Goal: Task Accomplishment & Management: Use online tool/utility

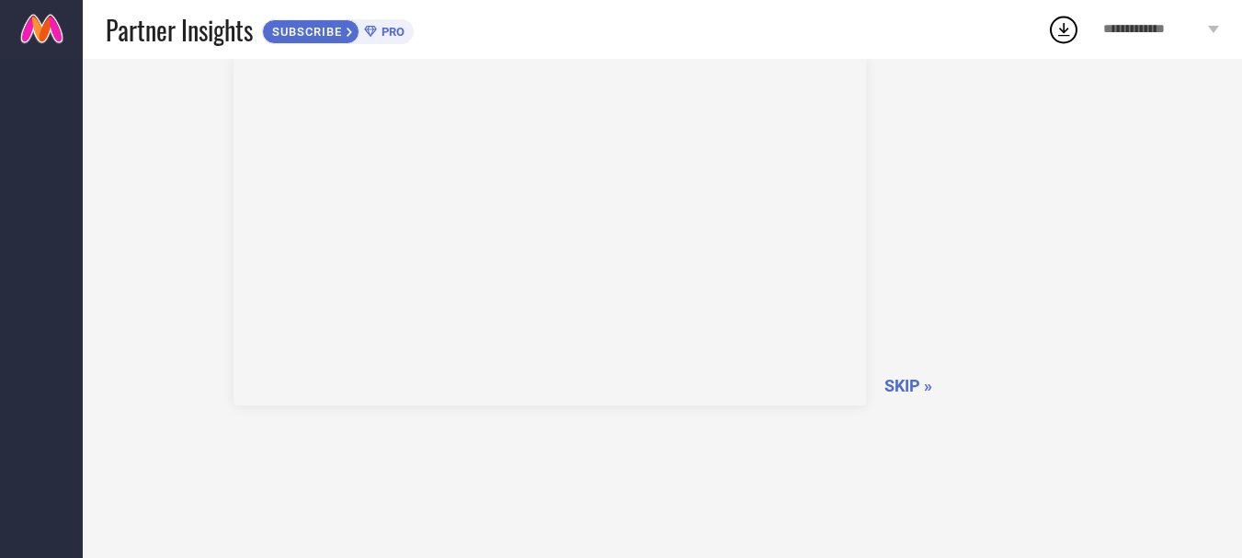
scroll to position [108, 0]
click at [906, 379] on span "SKIP »" at bounding box center [908, 382] width 48 height 19
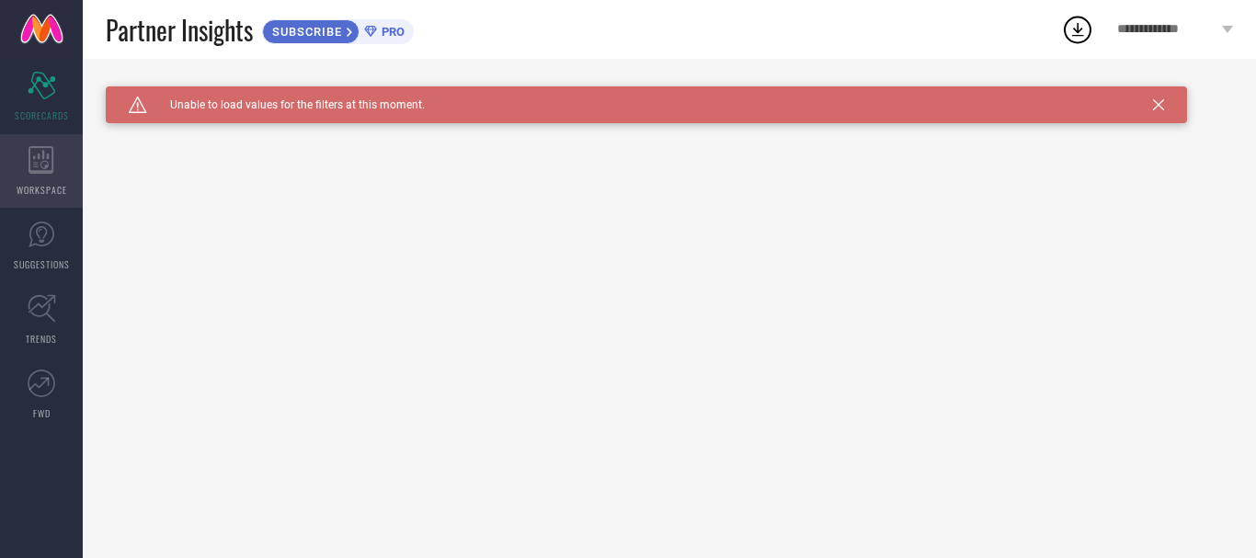
click at [24, 168] on div "WORKSPACE" at bounding box center [41, 171] width 83 height 74
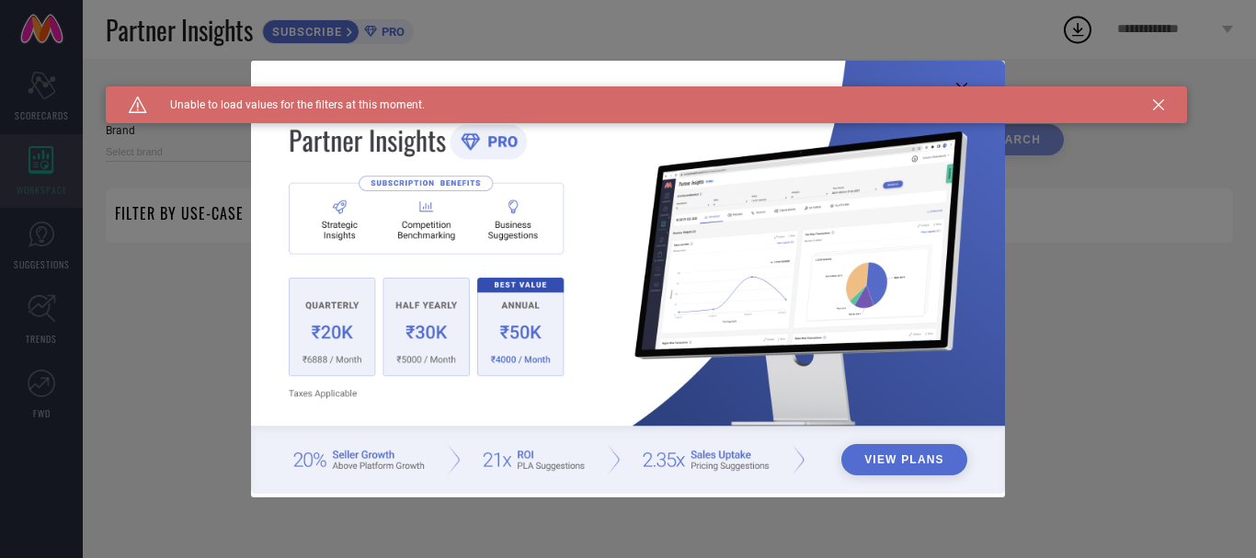
type input "1 STOP FASHION"
type input "All"
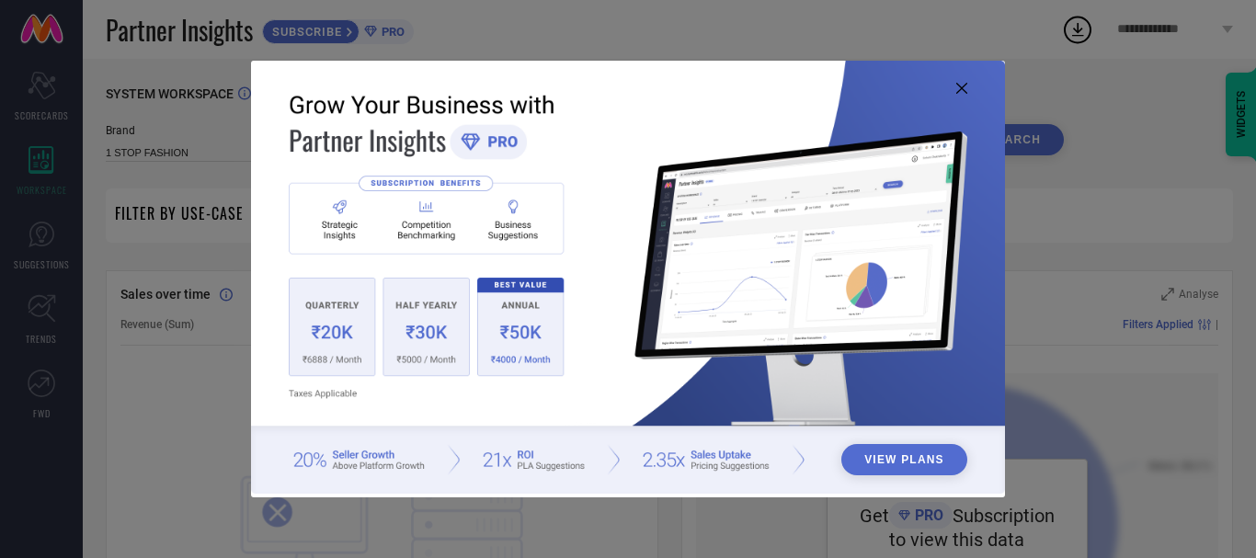
click at [956, 81] on img at bounding box center [628, 277] width 754 height 433
click at [961, 82] on img at bounding box center [628, 277] width 754 height 433
click at [958, 93] on icon at bounding box center [961, 88] width 11 height 11
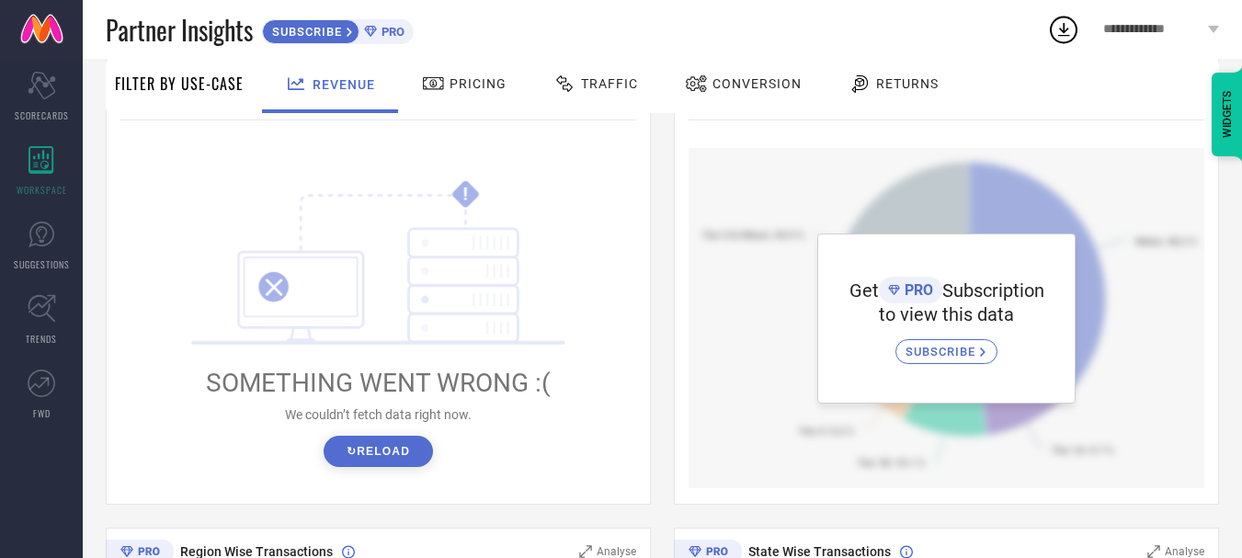
scroll to position [92, 0]
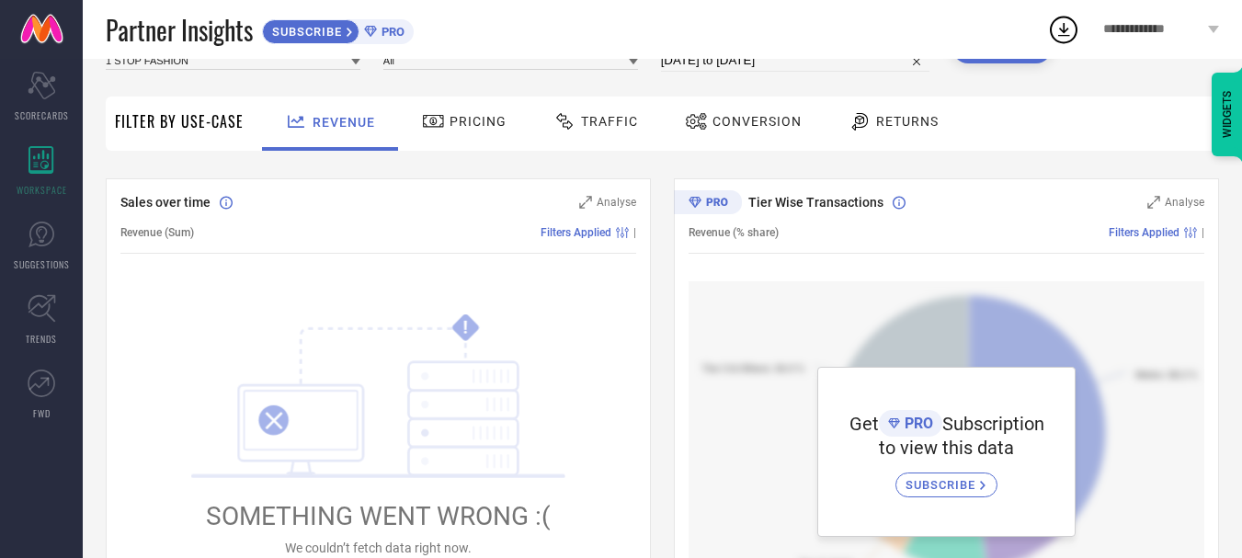
click at [485, 109] on div "Pricing" at bounding box center [464, 121] width 94 height 31
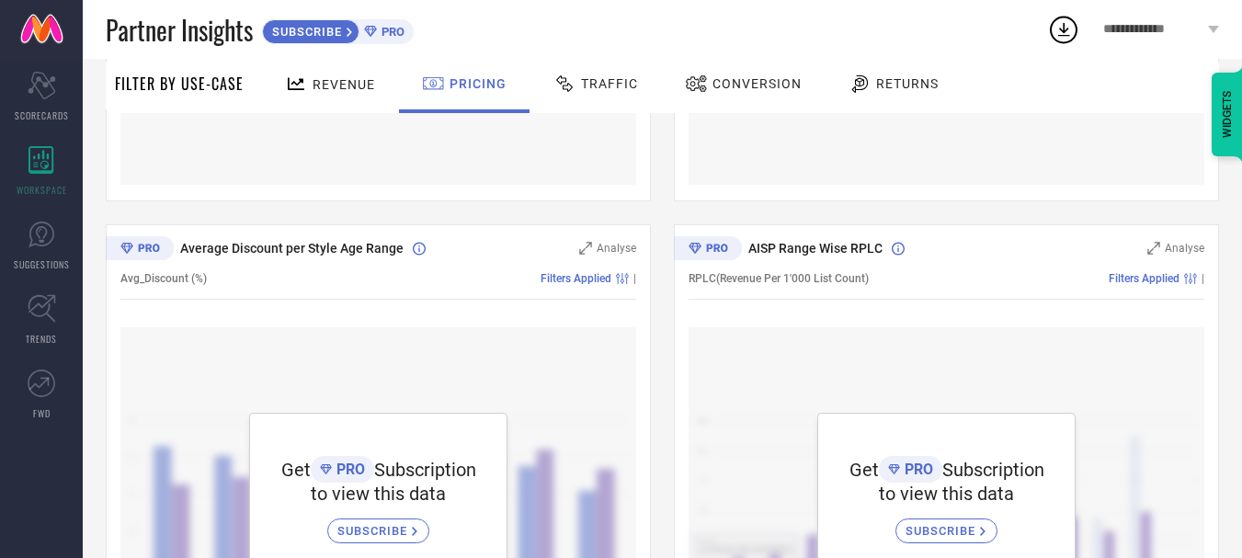
scroll to position [1166, 0]
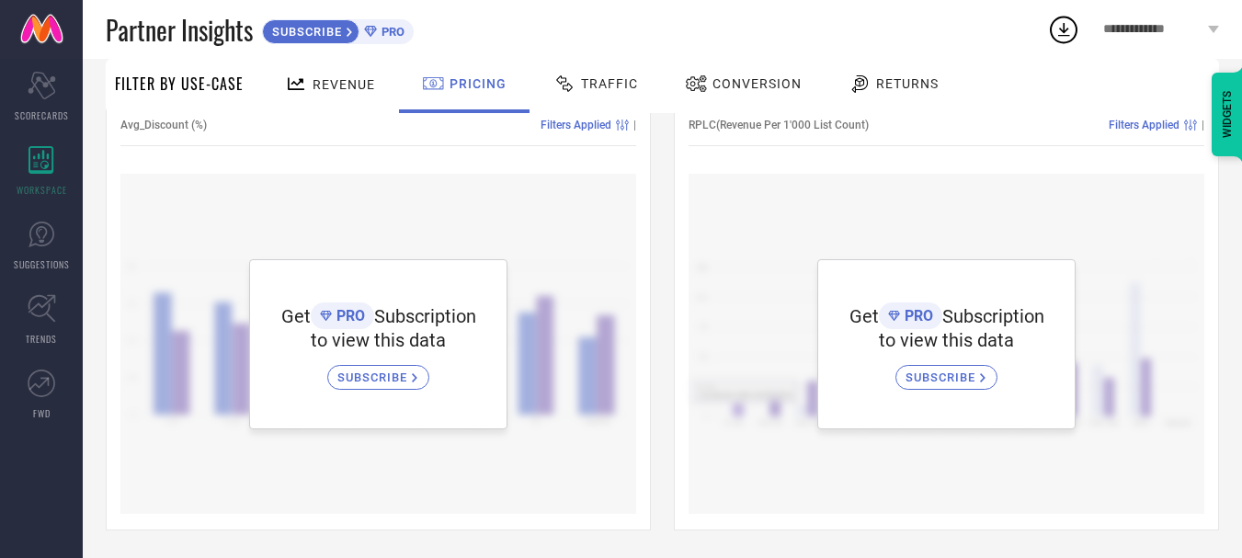
click at [317, 49] on div "Partner Insights SUBSCRIBE PRO" at bounding box center [576, 29] width 941 height 59
click at [324, 72] on div "Revenue" at bounding box center [329, 84] width 99 height 32
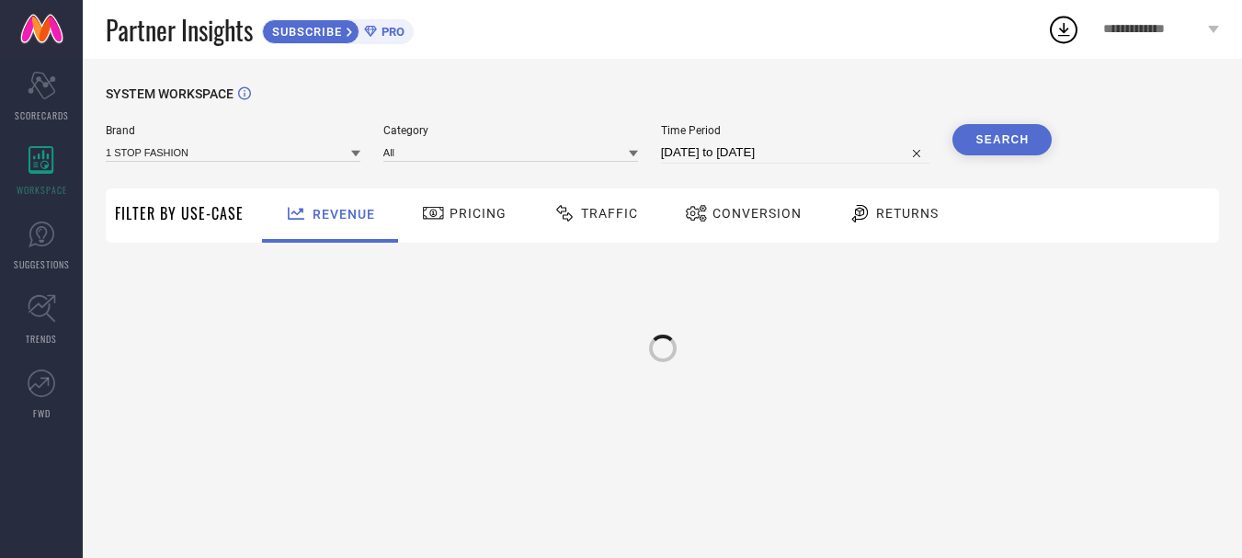
scroll to position [0, 0]
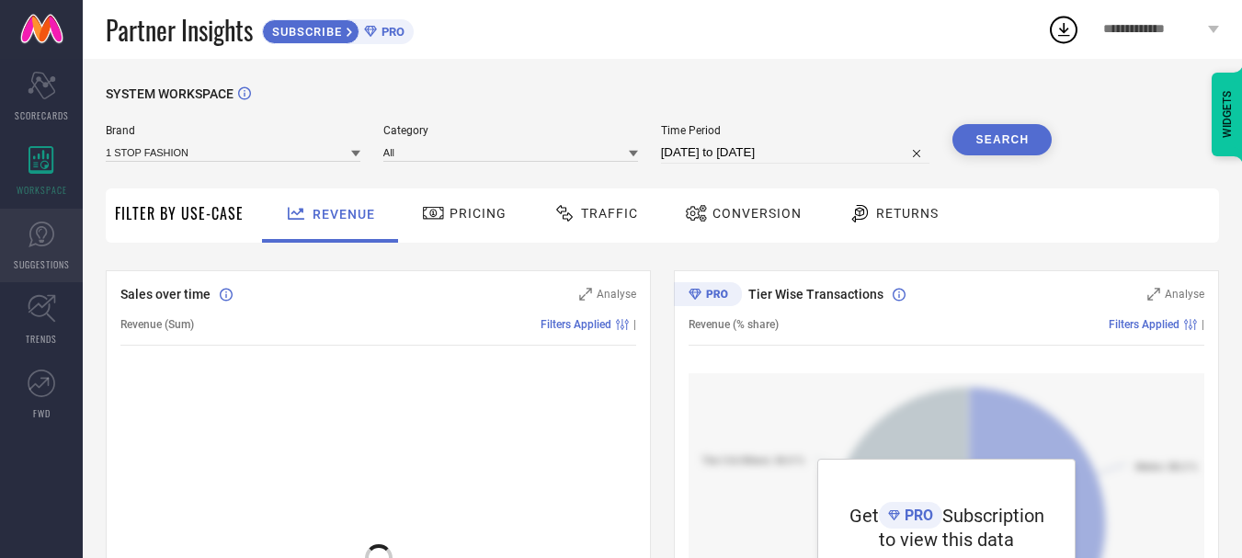
click at [63, 237] on link "SUGGESTIONS" at bounding box center [41, 246] width 83 height 74
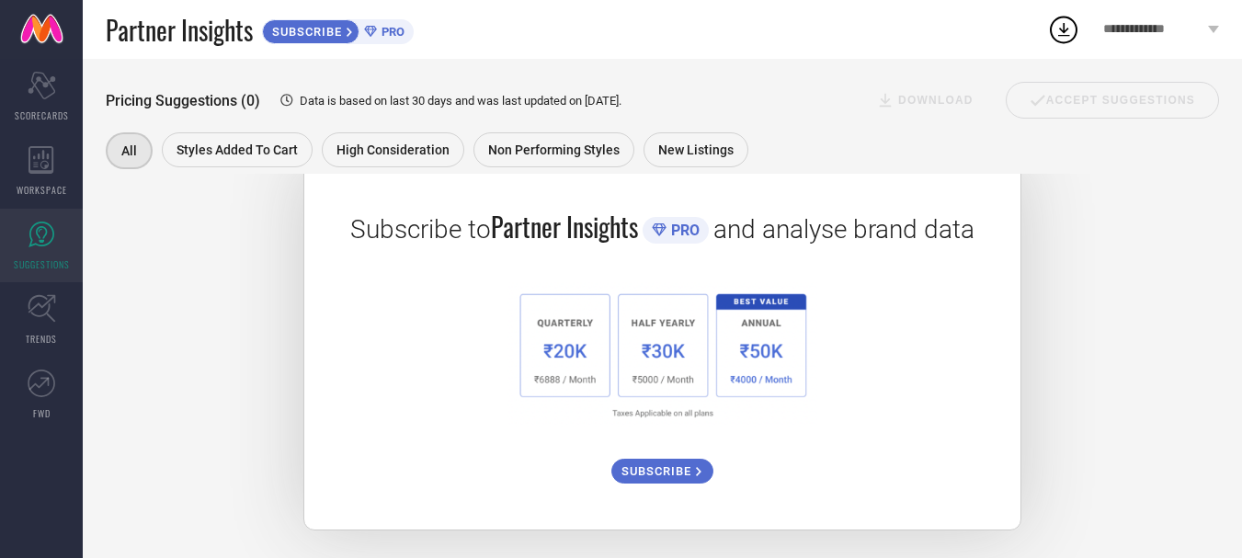
scroll to position [331, 0]
